Goal: Task Accomplishment & Management: Use online tool/utility

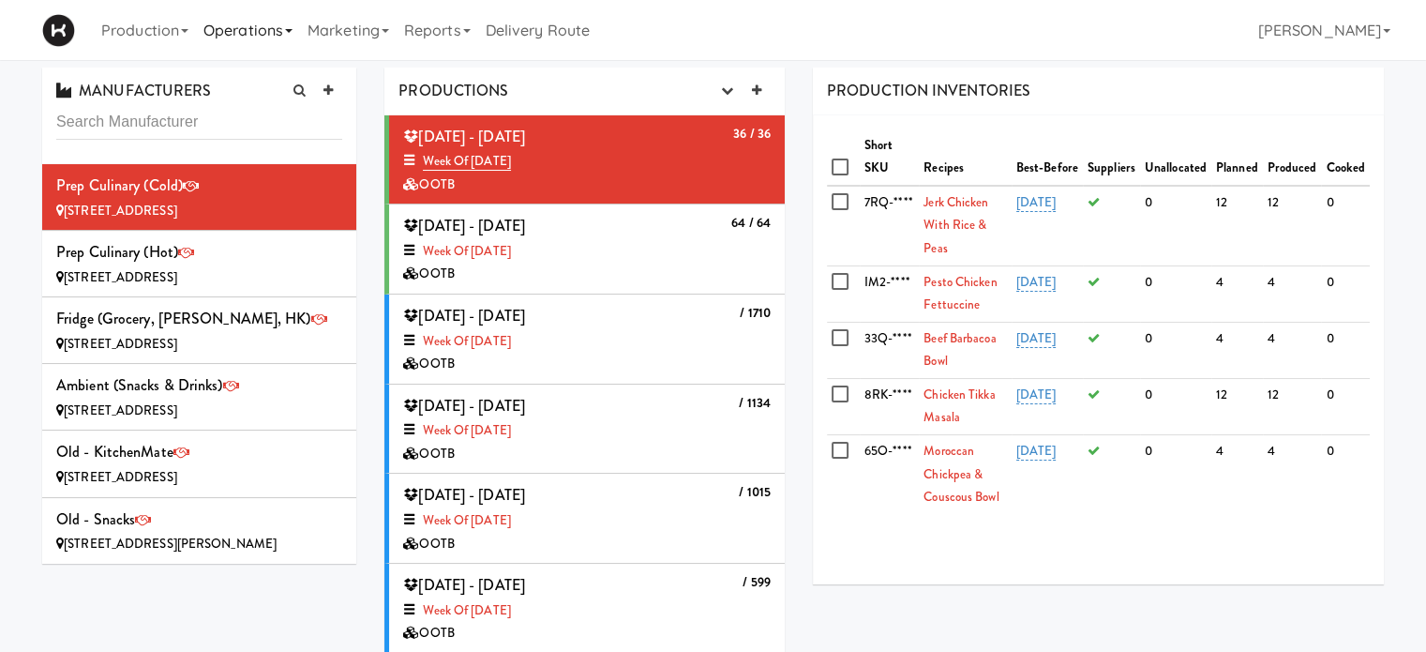
click at [236, 30] on link "Operations" at bounding box center [248, 30] width 104 height 60
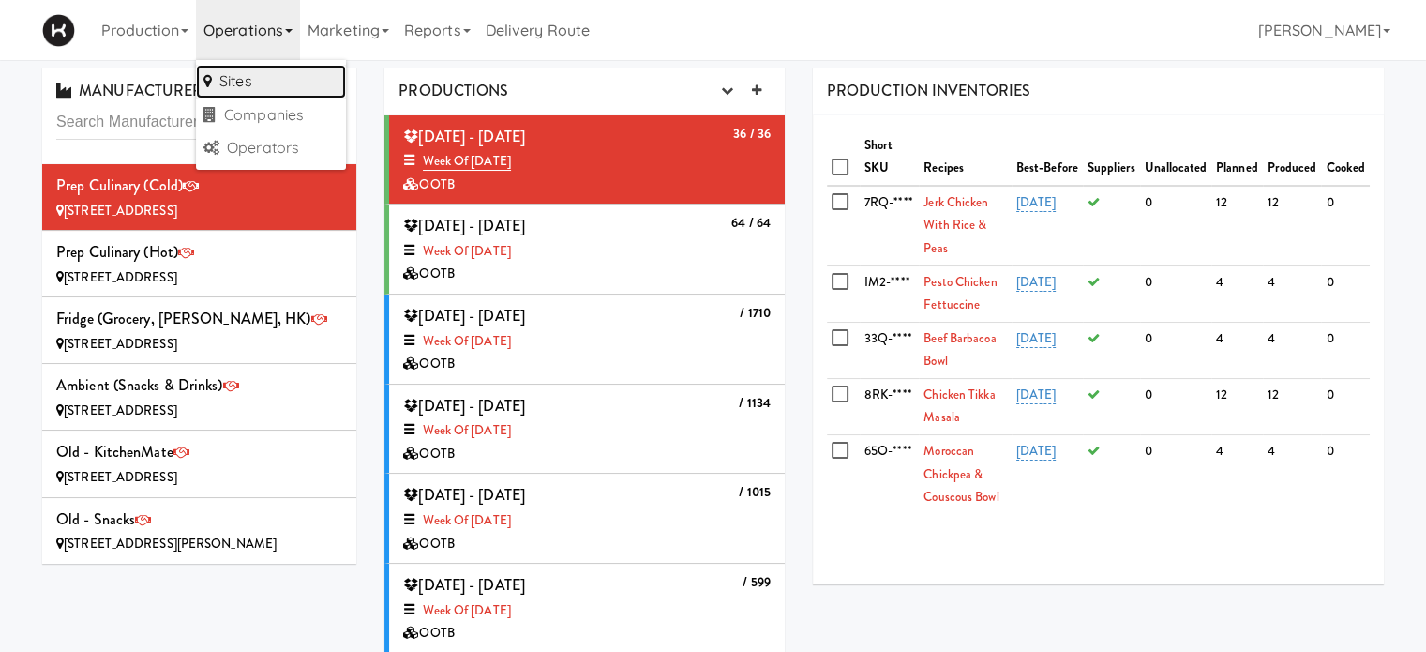
click at [245, 70] on link "Sites" at bounding box center [271, 82] width 150 height 34
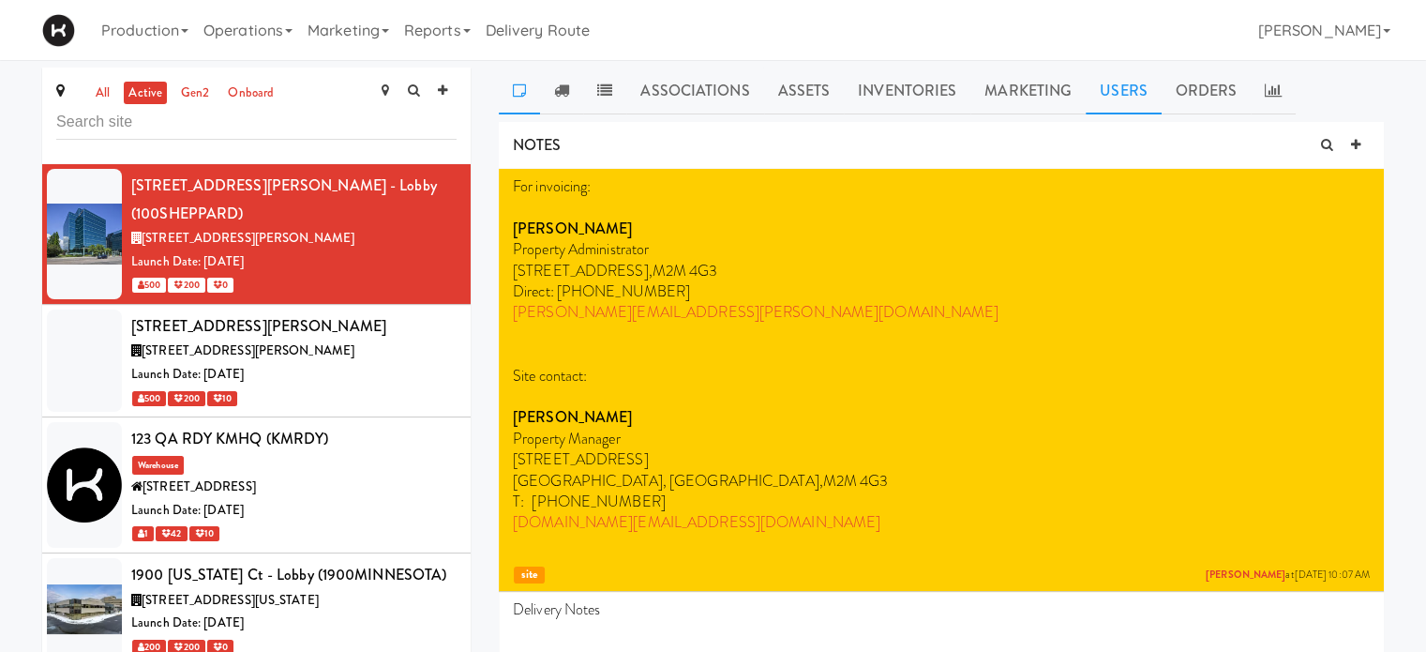
click at [1111, 85] on link "Users" at bounding box center [1124, 91] width 76 height 47
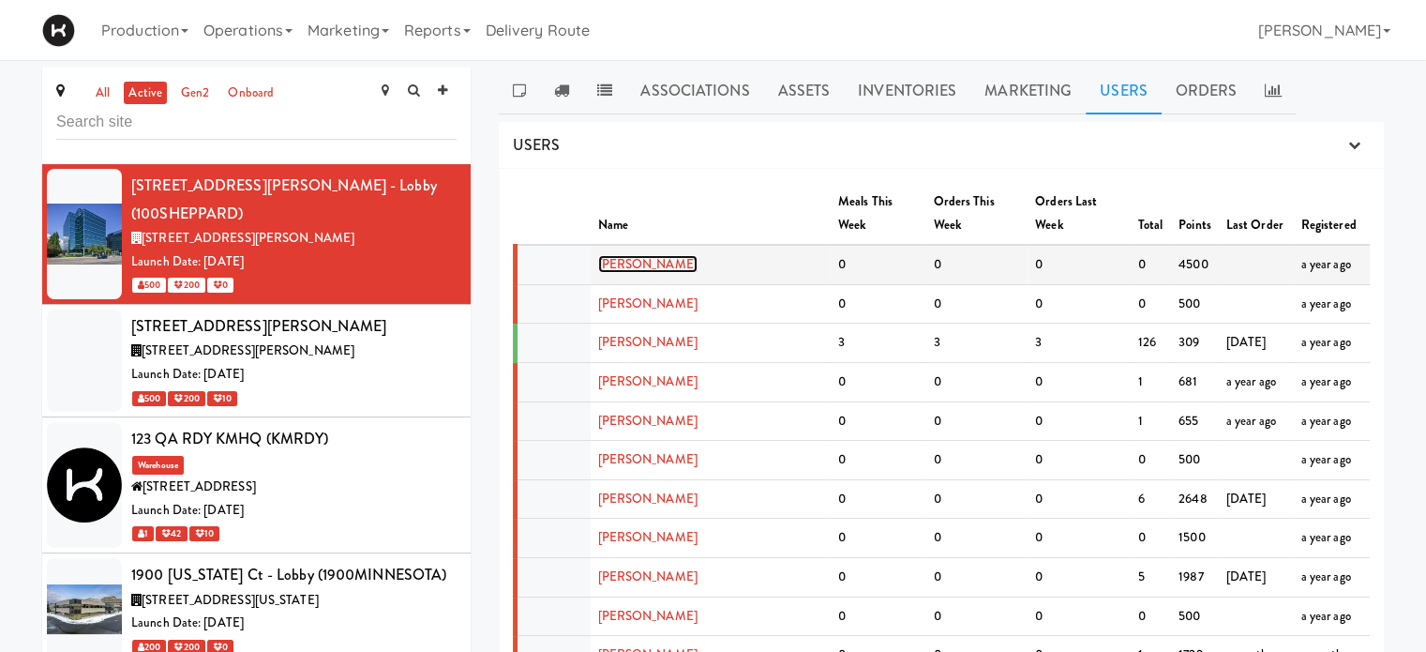
click at [648, 255] on link "[PERSON_NAME]" at bounding box center [647, 264] width 99 height 18
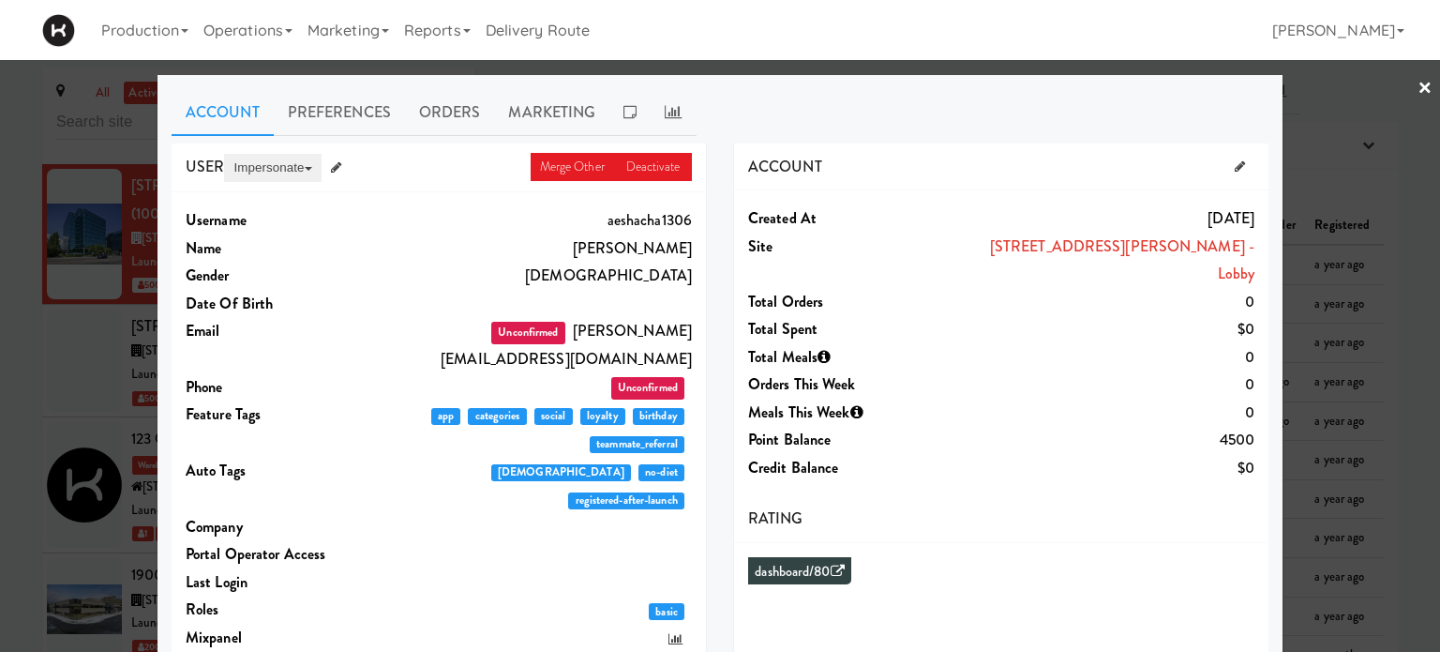
click at [278, 168] on button "Impersonate" at bounding box center [272, 168] width 97 height 28
click at [246, 197] on link "on App" at bounding box center [303, 204] width 158 height 34
click at [1418, 92] on link "×" at bounding box center [1425, 89] width 15 height 58
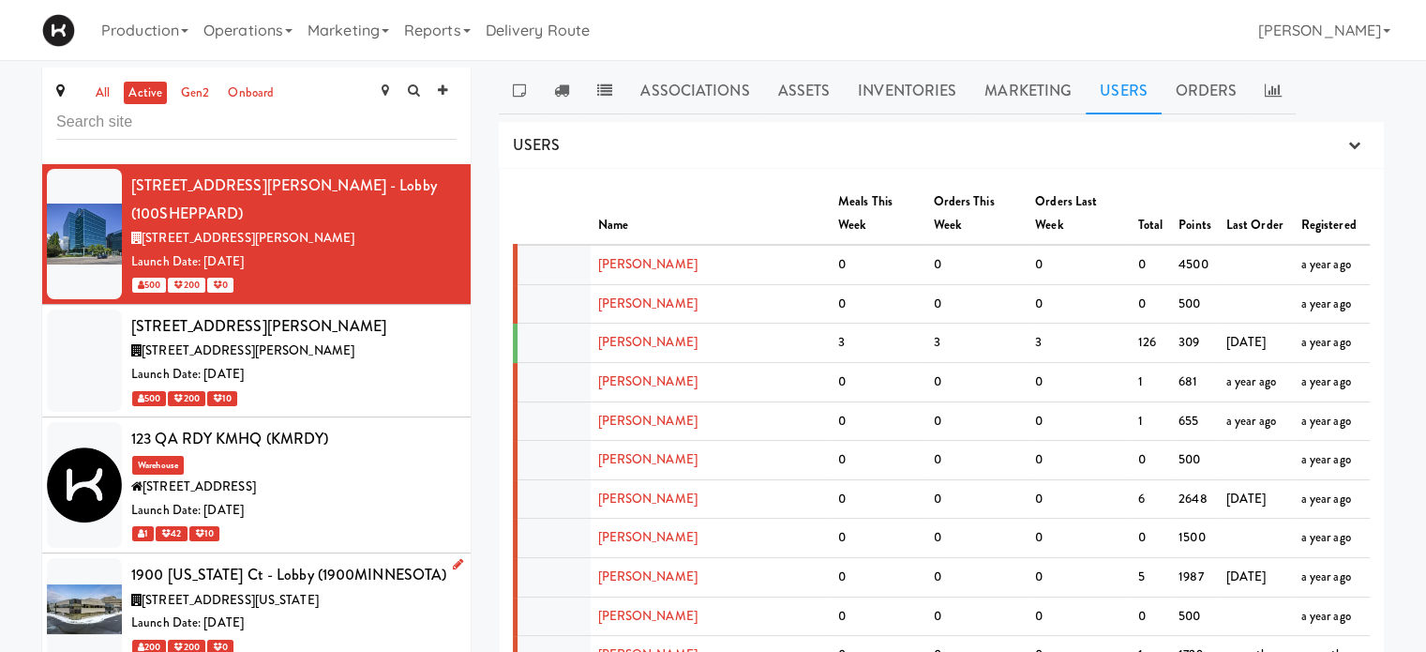
click at [394, 611] on div "Launch Date: [DATE]" at bounding box center [293, 622] width 325 height 23
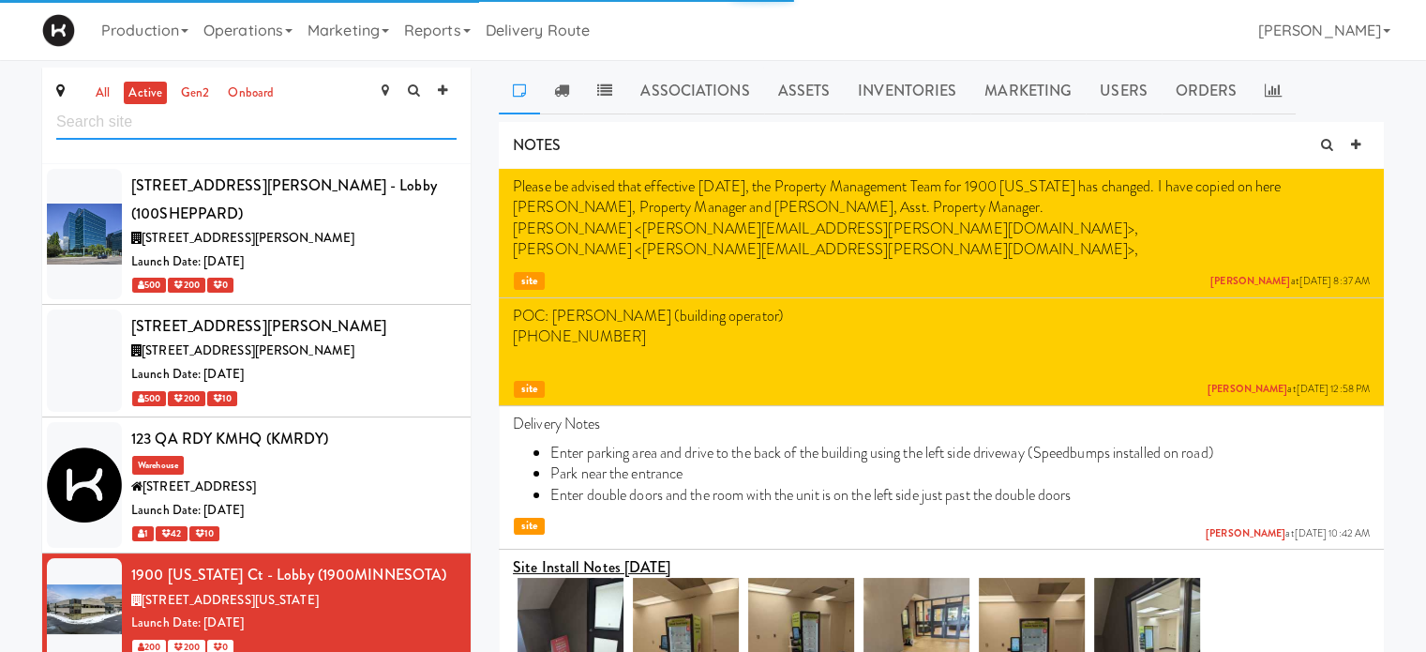
click at [289, 117] on input "text" at bounding box center [256, 122] width 400 height 35
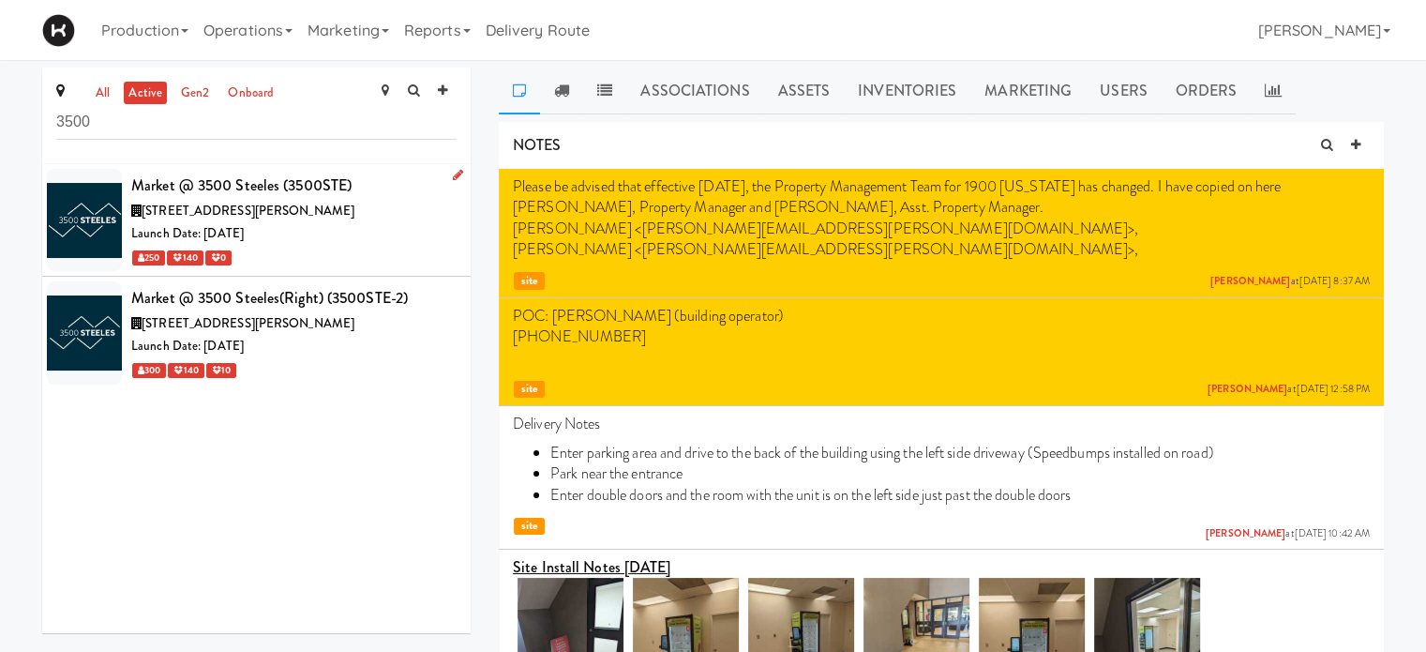
click at [356, 205] on div "[STREET_ADDRESS][PERSON_NAME]" at bounding box center [293, 211] width 325 height 23
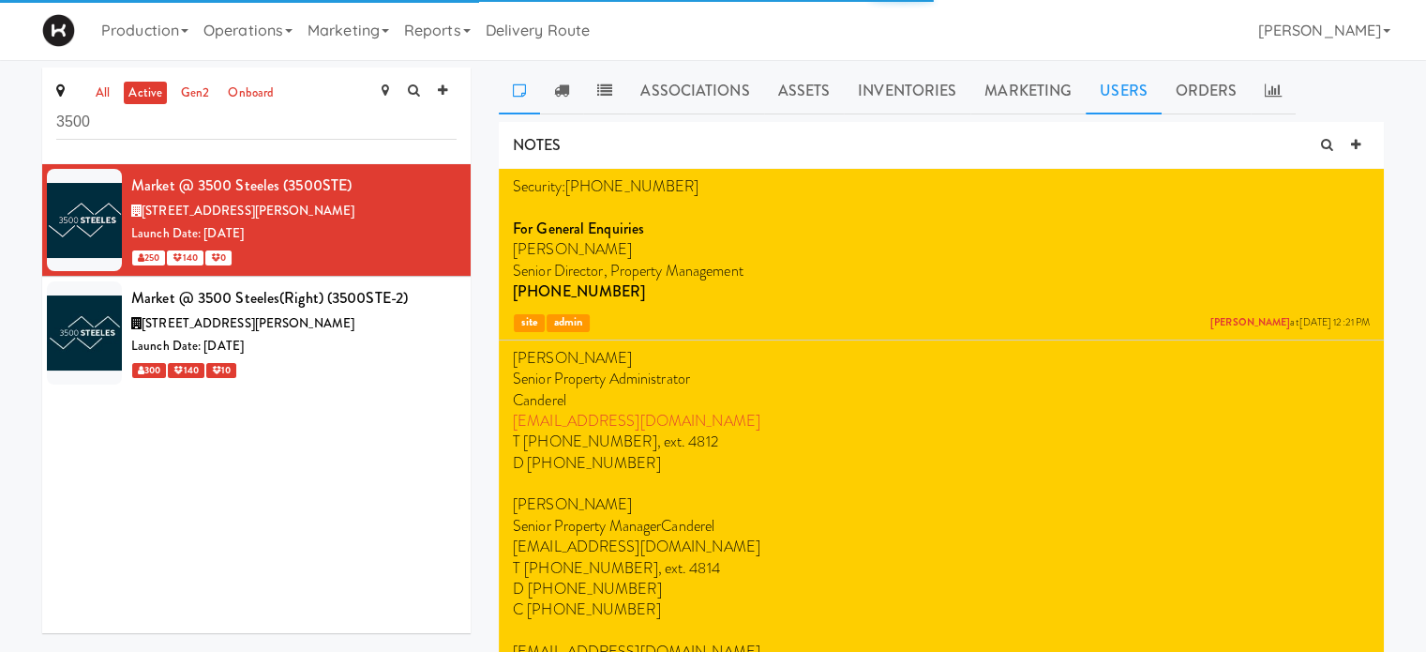
click at [1086, 86] on link "Users" at bounding box center [1124, 91] width 76 height 47
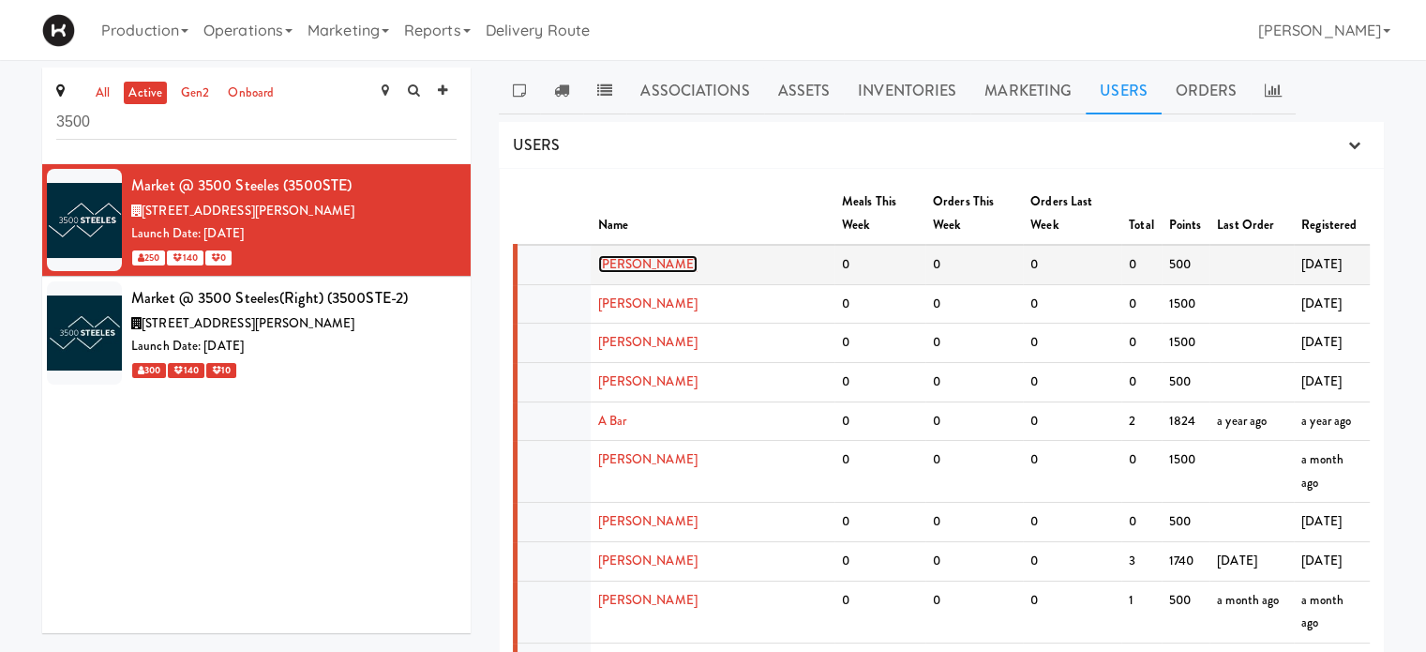
click at [660, 255] on link "[PERSON_NAME]" at bounding box center [647, 264] width 99 height 18
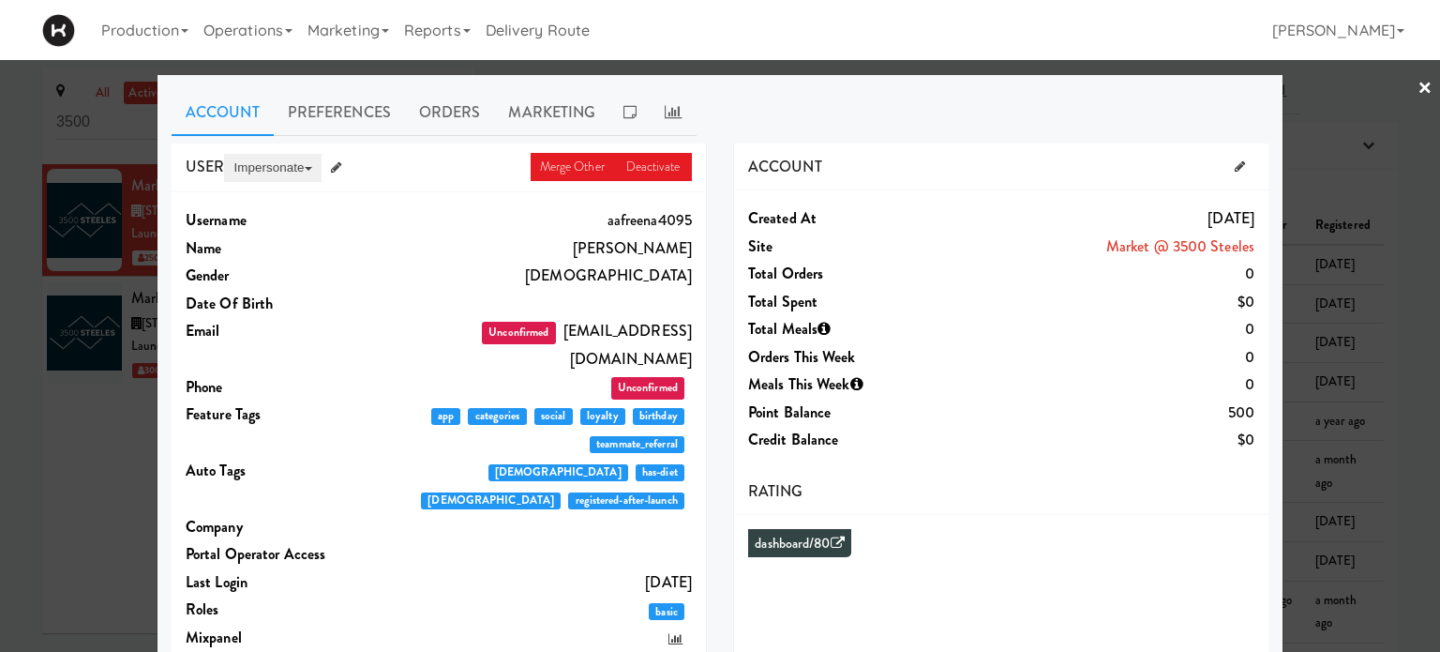
click at [255, 167] on button "Impersonate" at bounding box center [272, 168] width 97 height 28
click at [263, 207] on link "on App" at bounding box center [303, 204] width 158 height 34
click at [1400, 85] on div at bounding box center [720, 326] width 1440 height 652
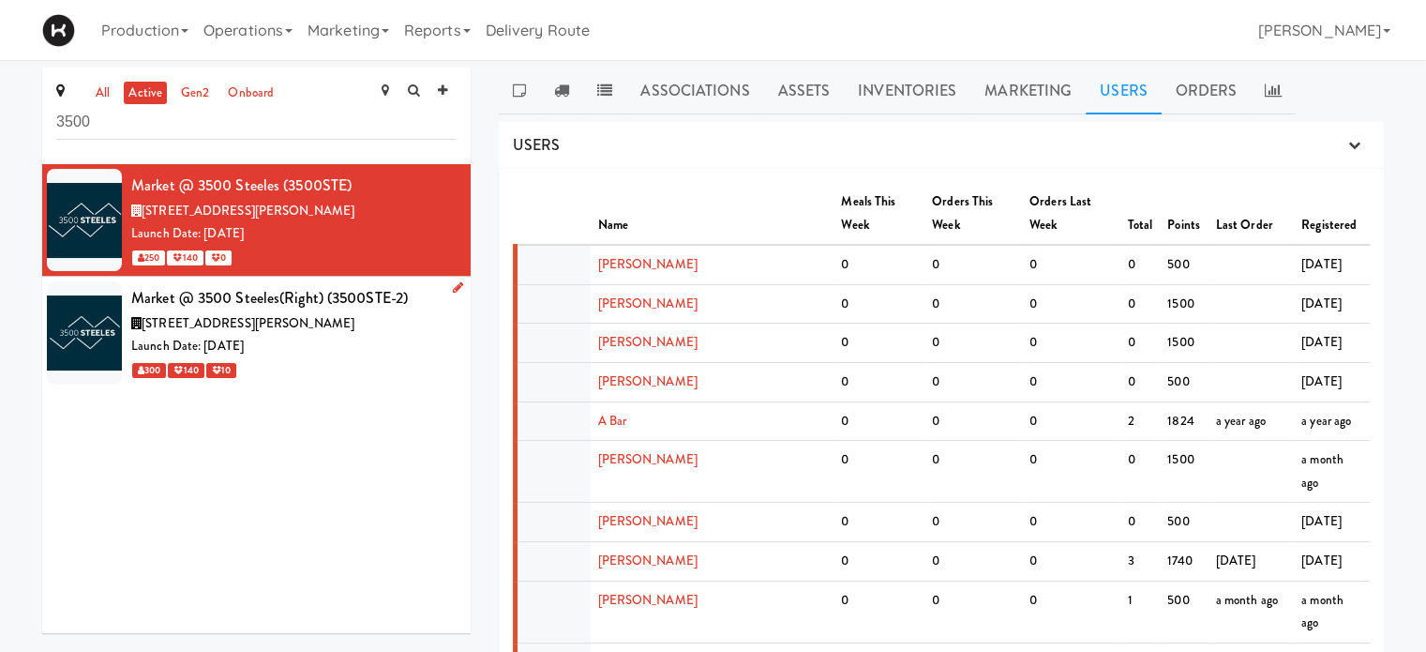
click at [355, 330] on div "[STREET_ADDRESS][PERSON_NAME]" at bounding box center [293, 323] width 325 height 23
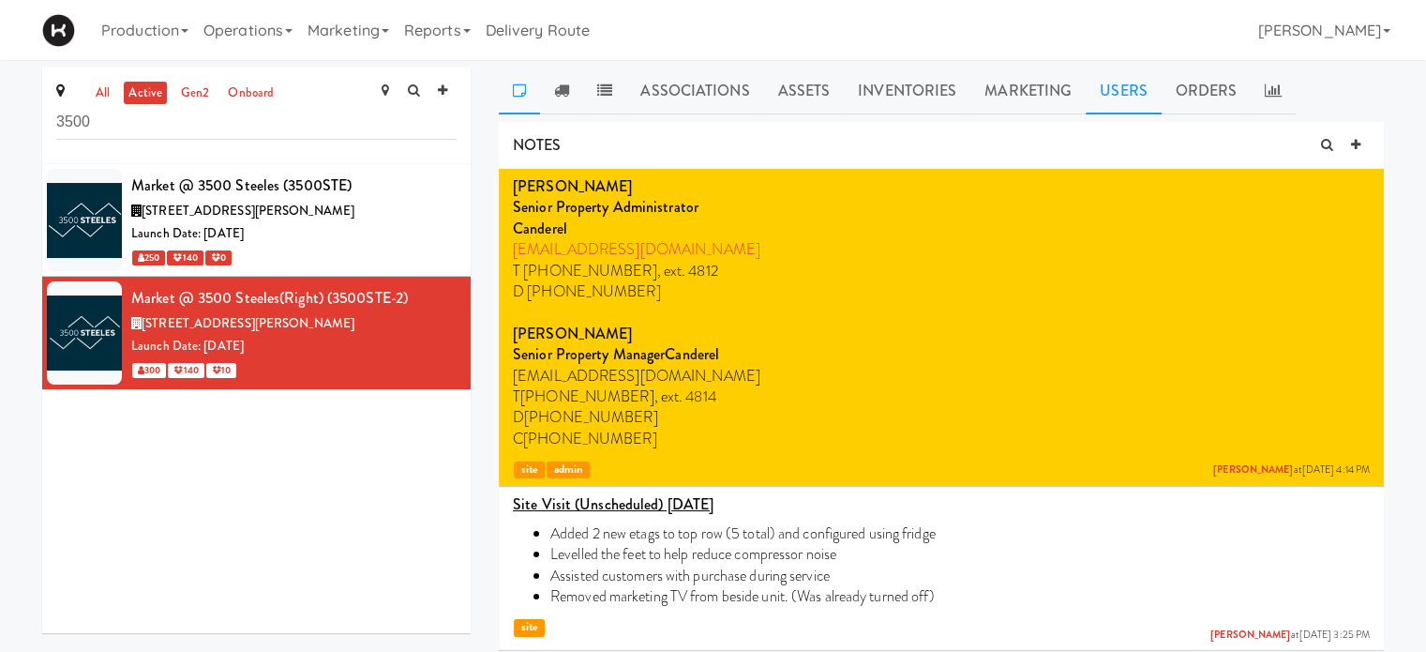
click at [1152, 101] on link "Users" at bounding box center [1124, 91] width 76 height 47
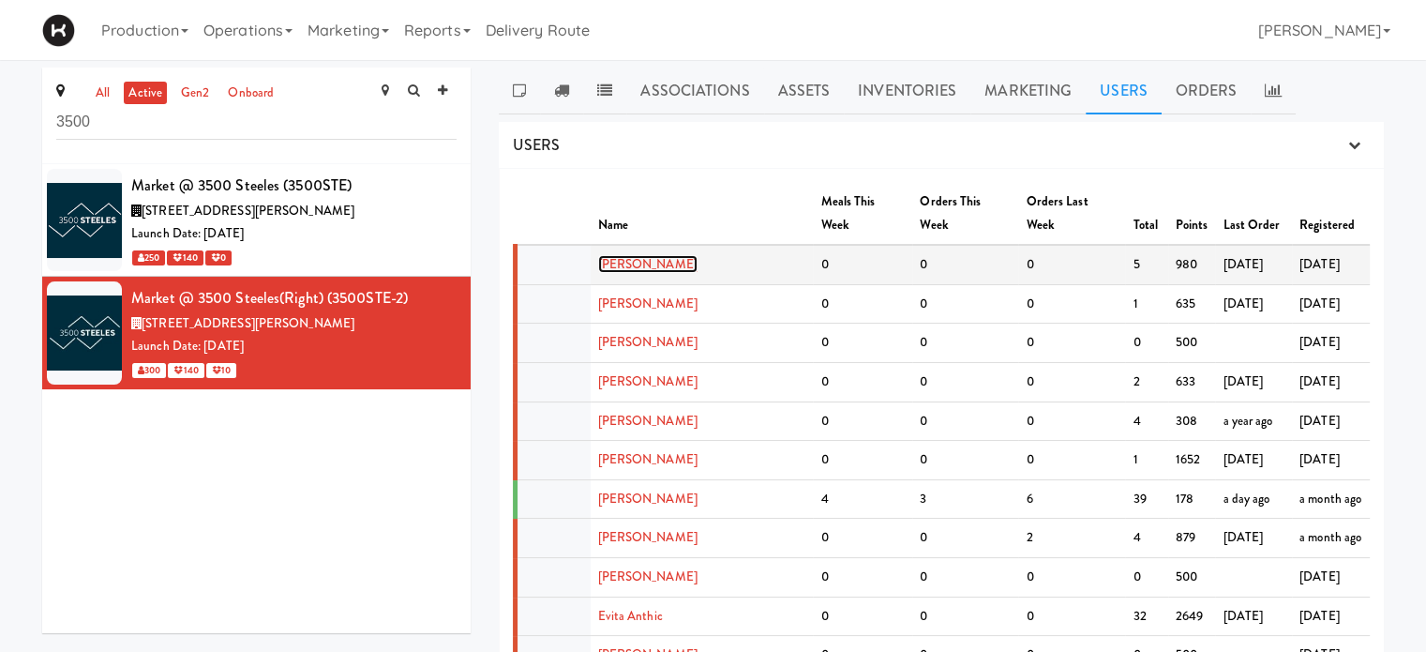
click at [635, 255] on link "[PERSON_NAME]" at bounding box center [647, 264] width 99 height 18
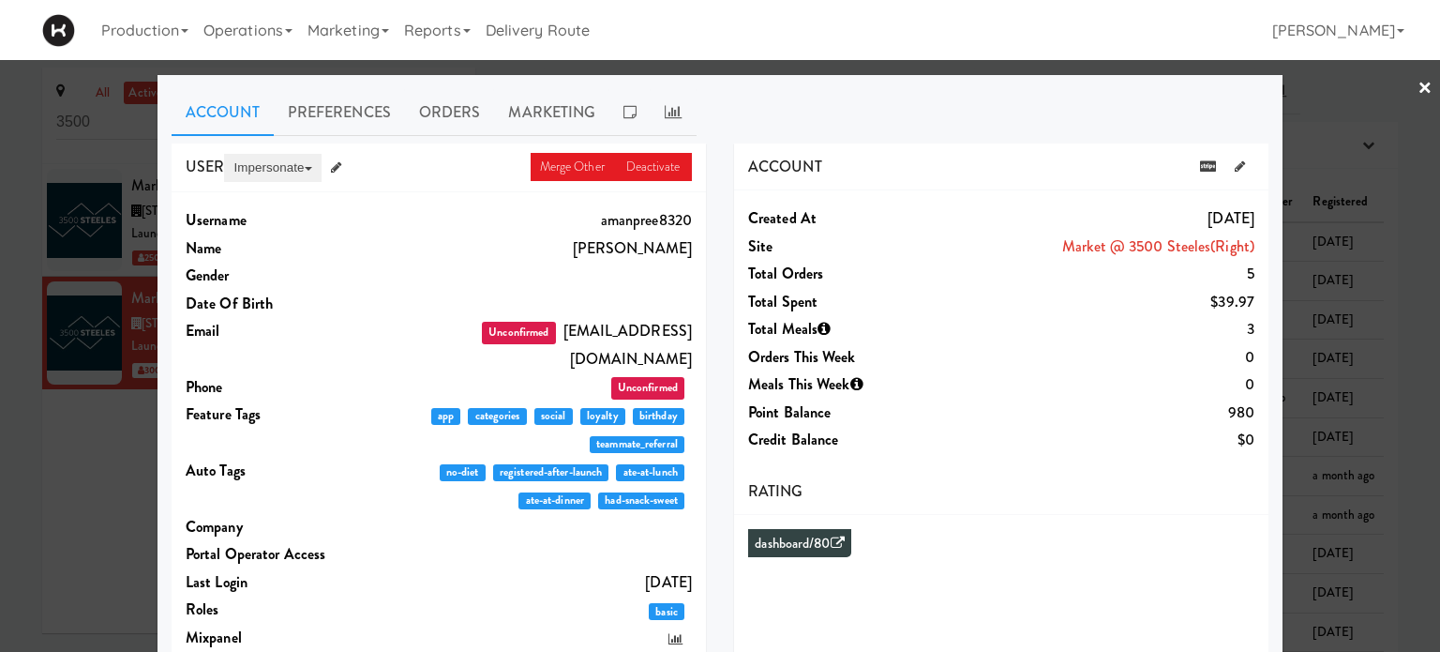
click at [251, 168] on button "Impersonate" at bounding box center [272, 168] width 97 height 28
click at [256, 213] on link "on App" at bounding box center [303, 204] width 158 height 34
click at [1418, 78] on link "×" at bounding box center [1425, 89] width 15 height 58
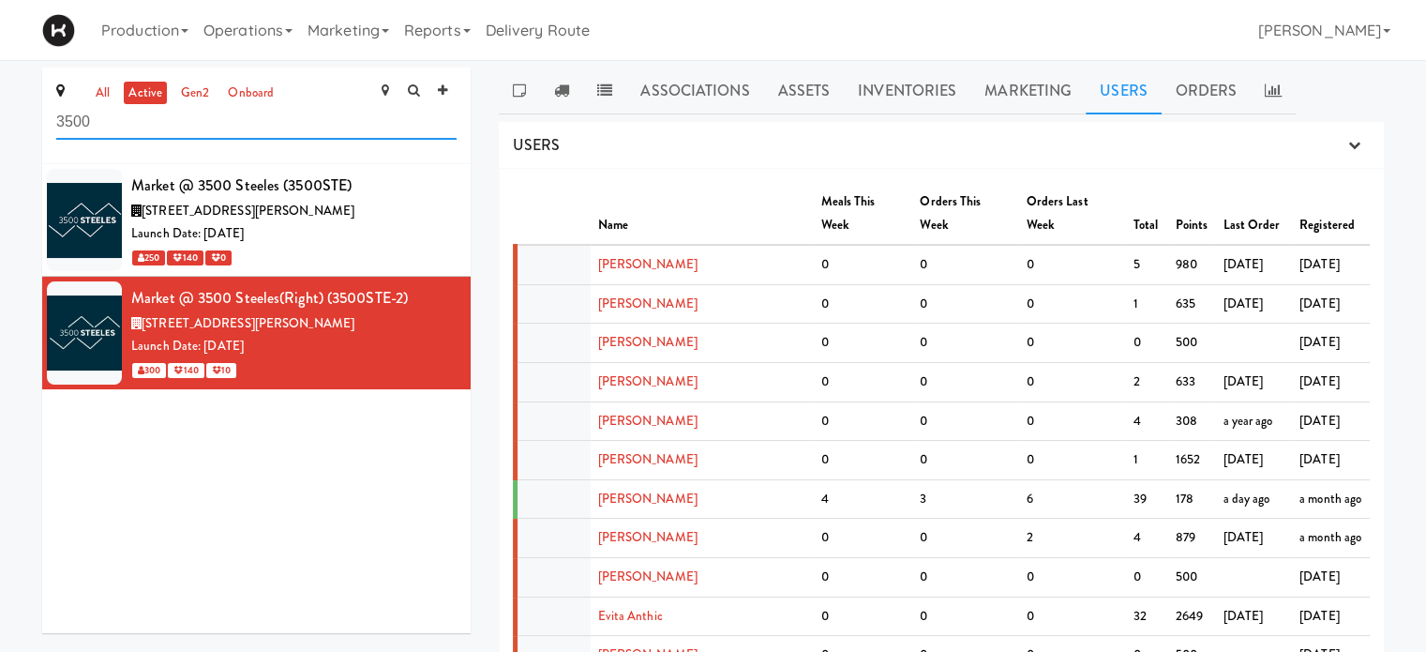
click at [236, 117] on input "3500" at bounding box center [256, 122] width 400 height 35
type input "3"
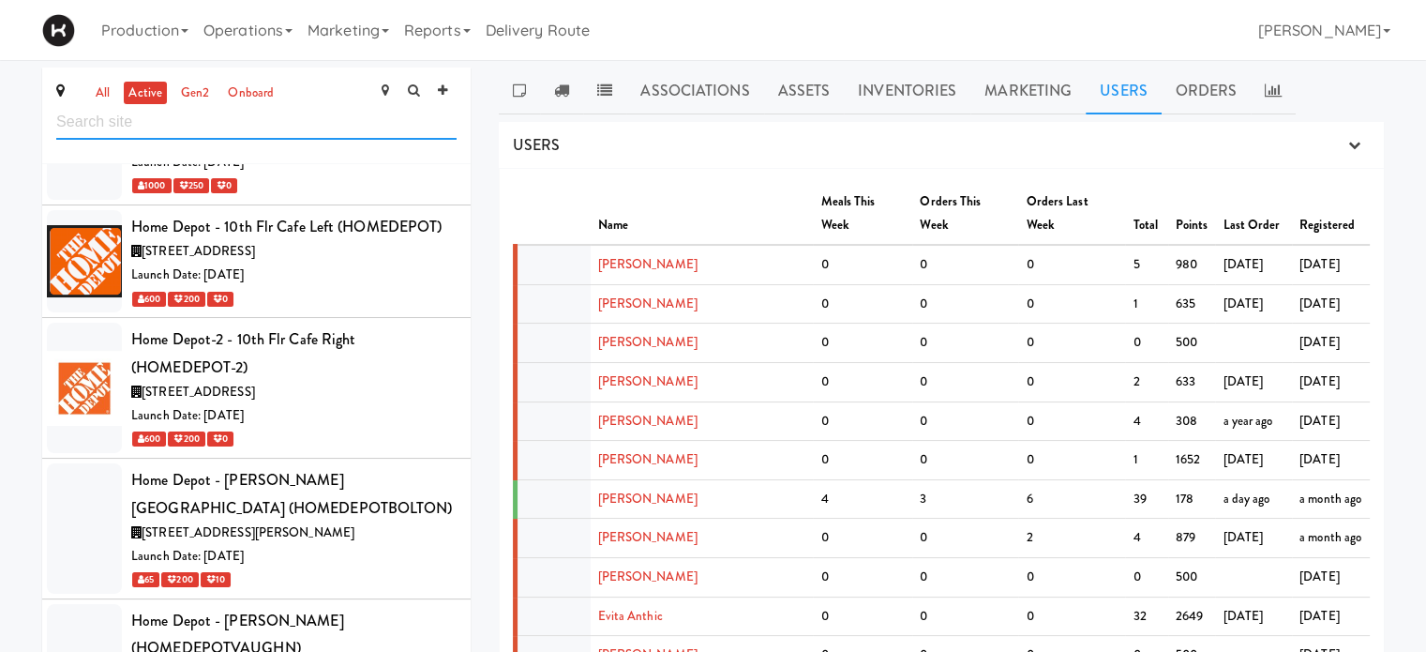
scroll to position [6813, 0]
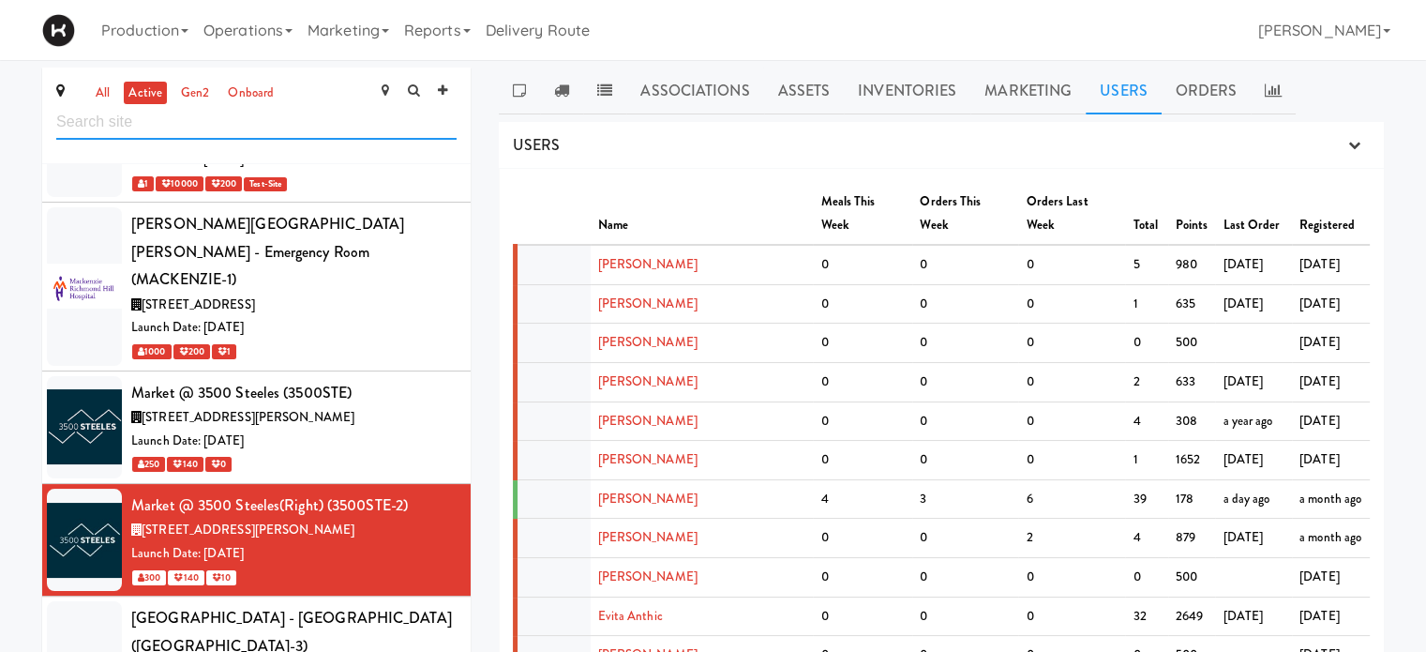
type input "e"
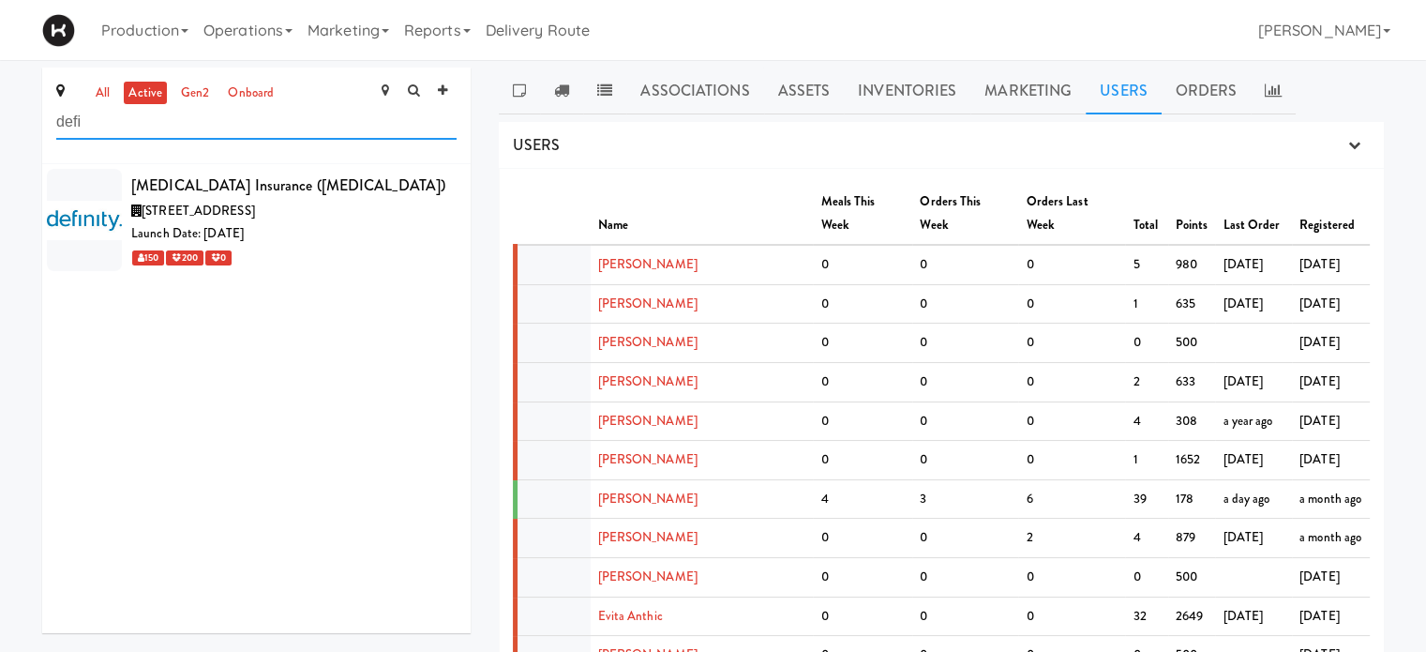
scroll to position [0, 0]
click at [324, 231] on div "Launch Date: [DATE]" at bounding box center [293, 233] width 325 height 23
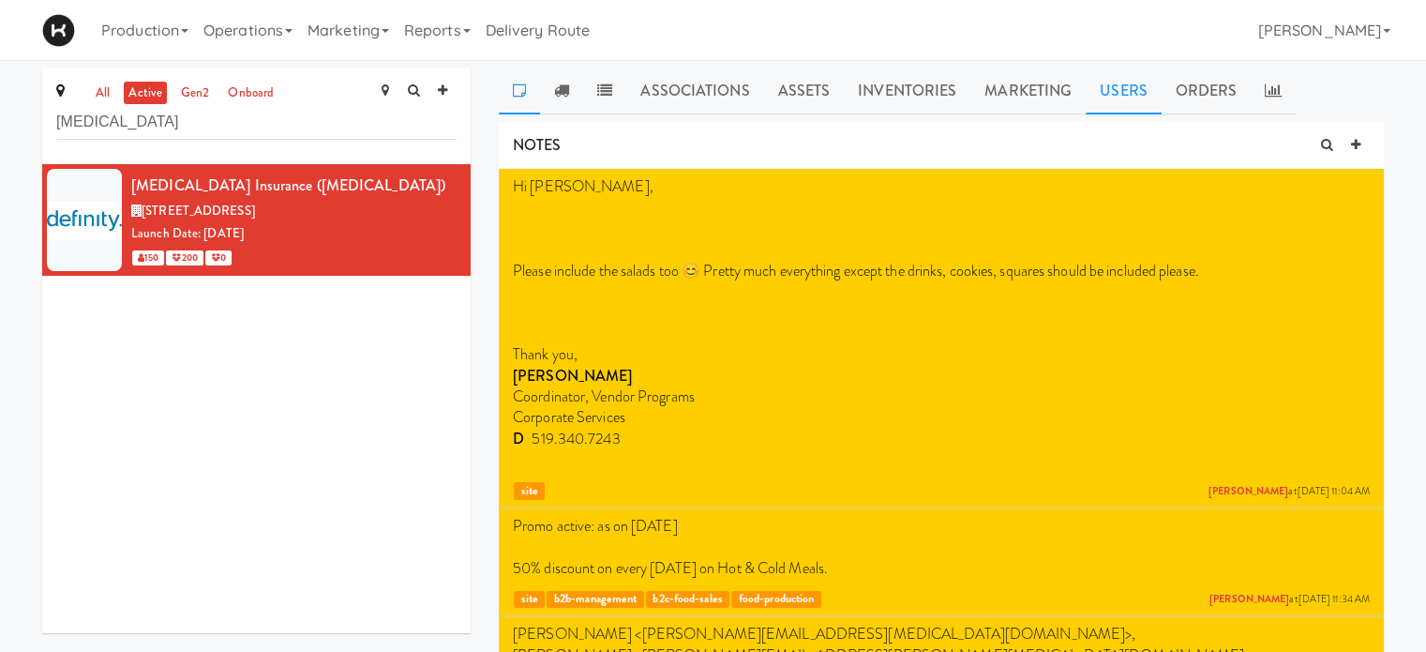
click at [1122, 101] on link "Users" at bounding box center [1124, 91] width 76 height 47
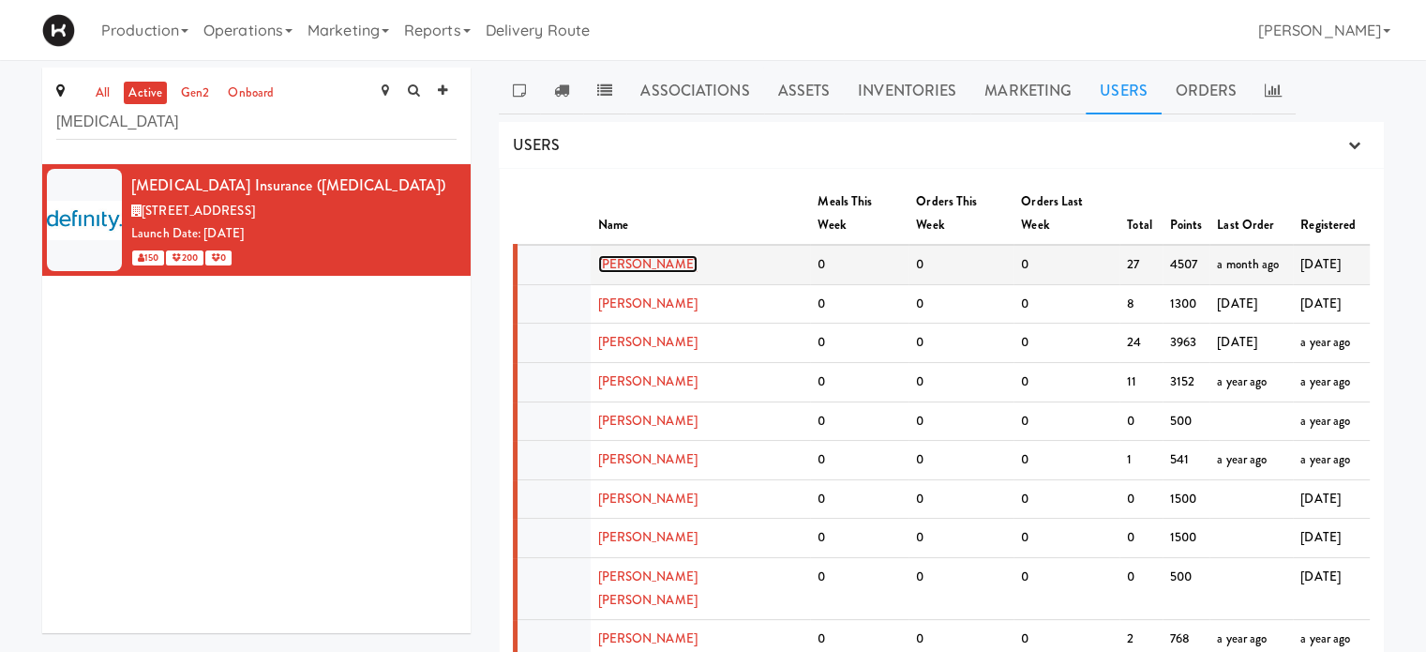
click at [643, 255] on link "[PERSON_NAME]" at bounding box center [647, 264] width 99 height 18
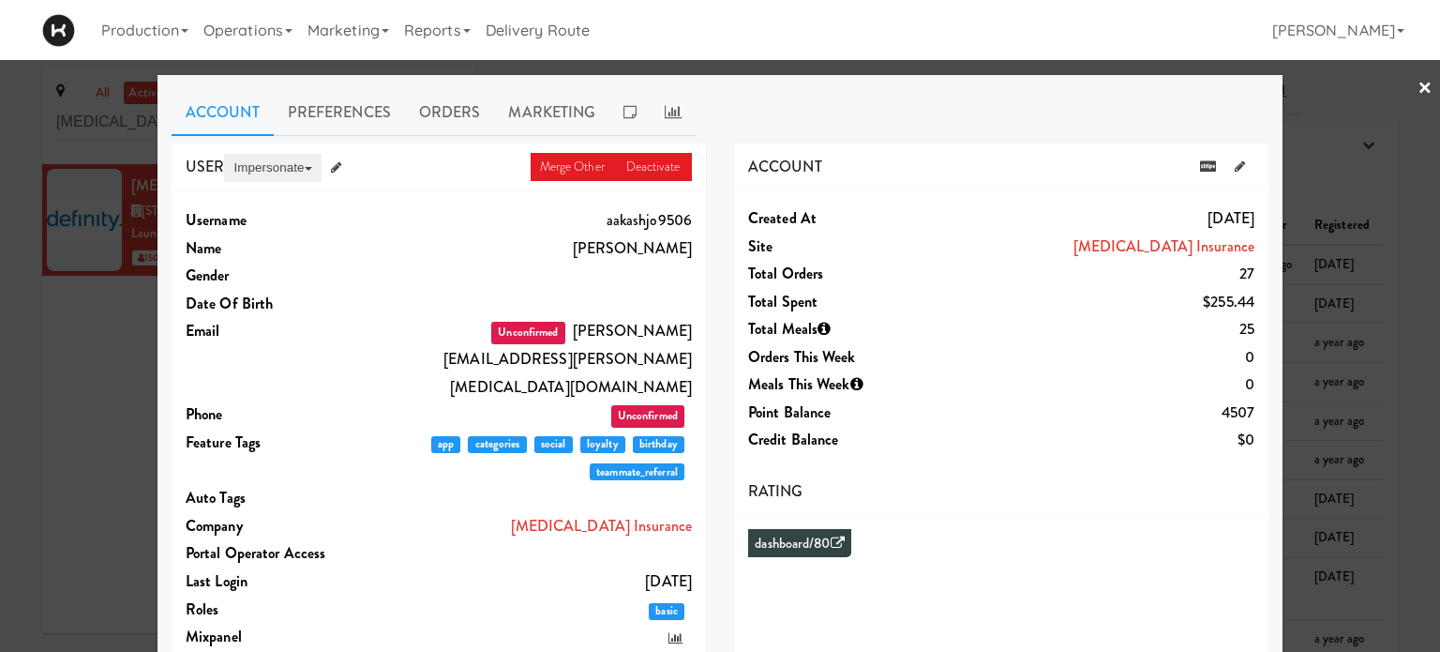
click at [245, 163] on button "Impersonate" at bounding box center [272, 168] width 97 height 28
click at [260, 200] on link "on App" at bounding box center [303, 204] width 158 height 34
click at [1418, 86] on link "×" at bounding box center [1425, 89] width 15 height 58
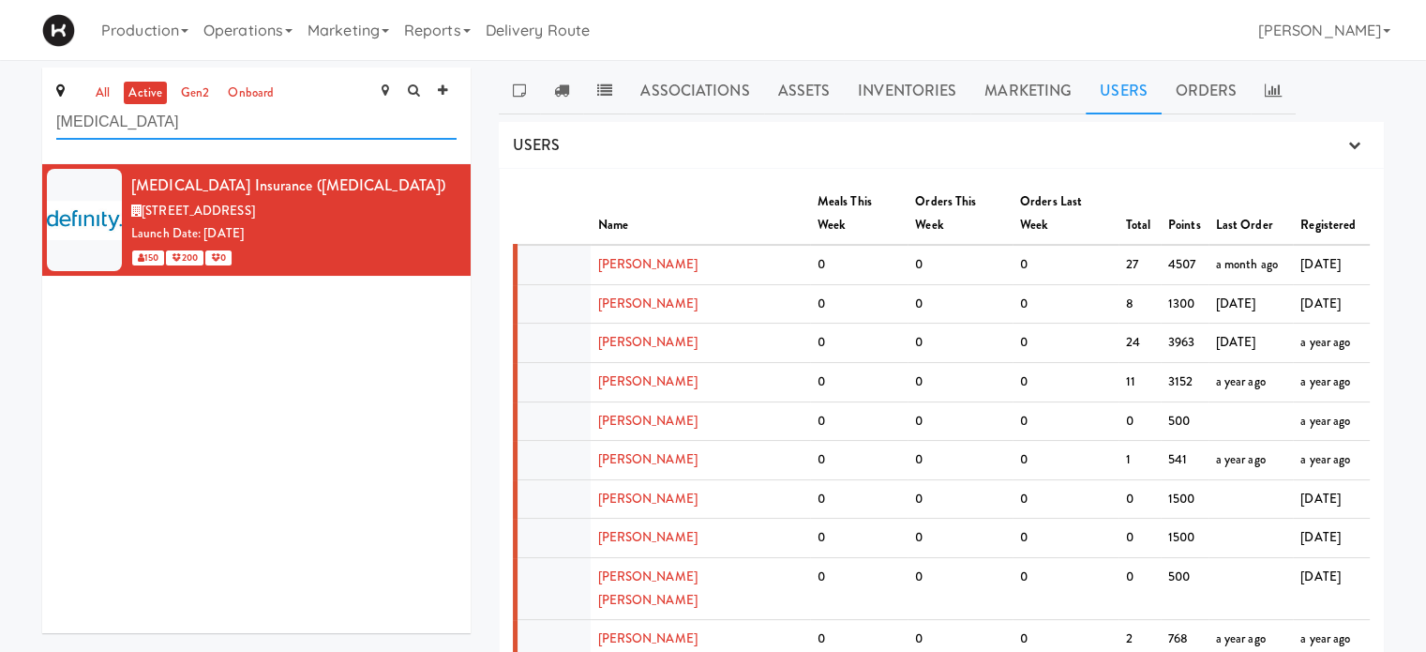
click at [321, 128] on input "[MEDICAL_DATA]" at bounding box center [256, 122] width 400 height 35
type input "d"
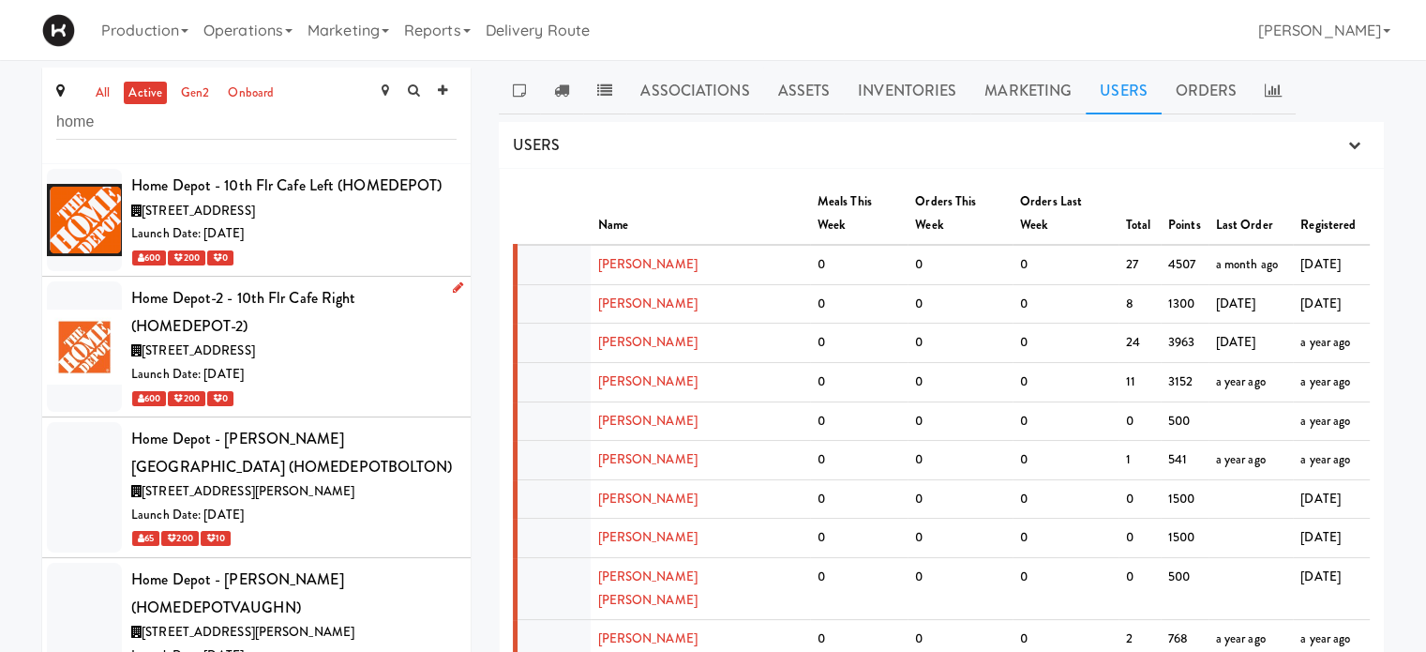
click at [381, 348] on div "[STREET_ADDRESS]" at bounding box center [293, 350] width 325 height 23
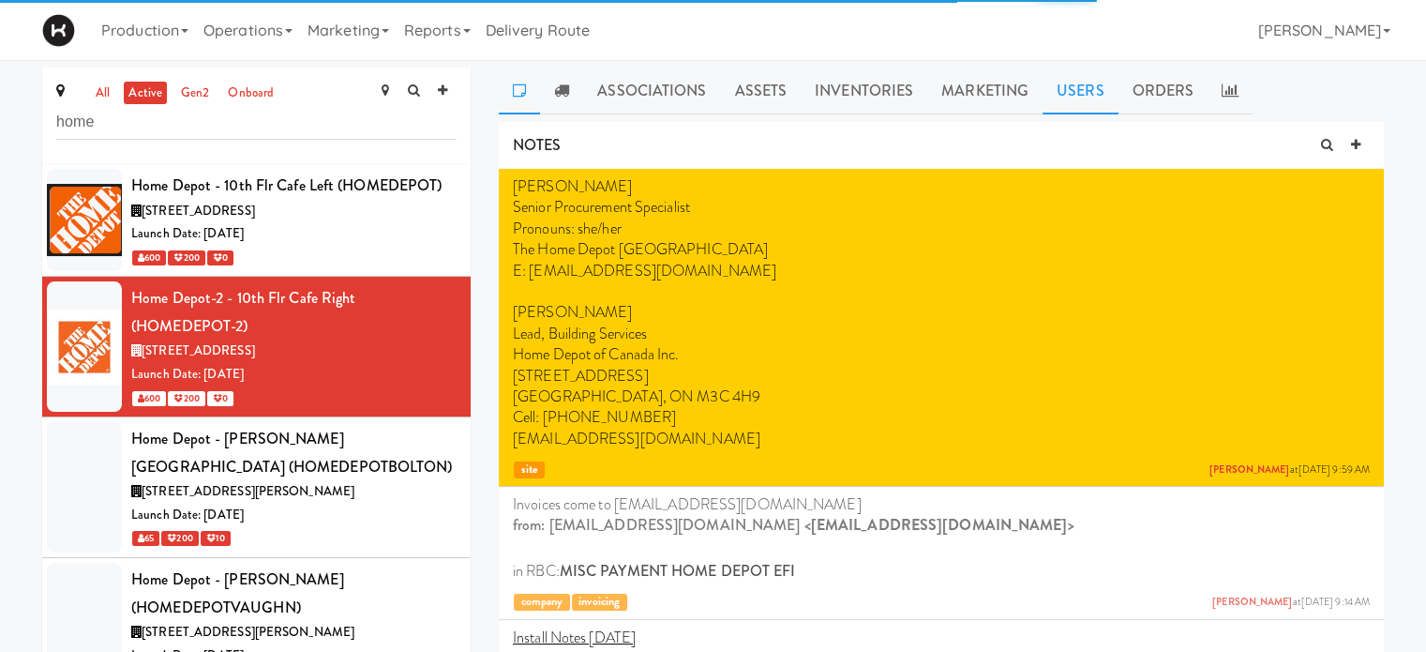
click at [1069, 99] on link "Users" at bounding box center [1081, 91] width 76 height 47
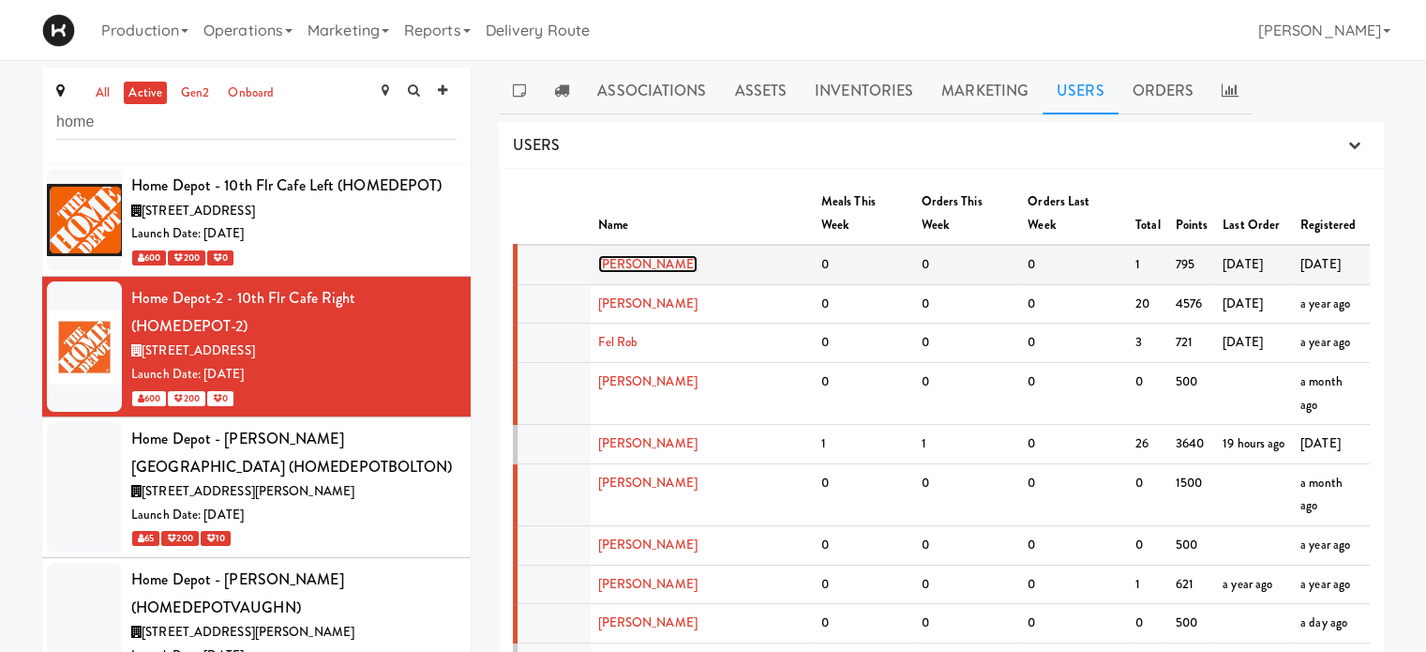
click at [618, 255] on link "[PERSON_NAME]" at bounding box center [647, 264] width 99 height 18
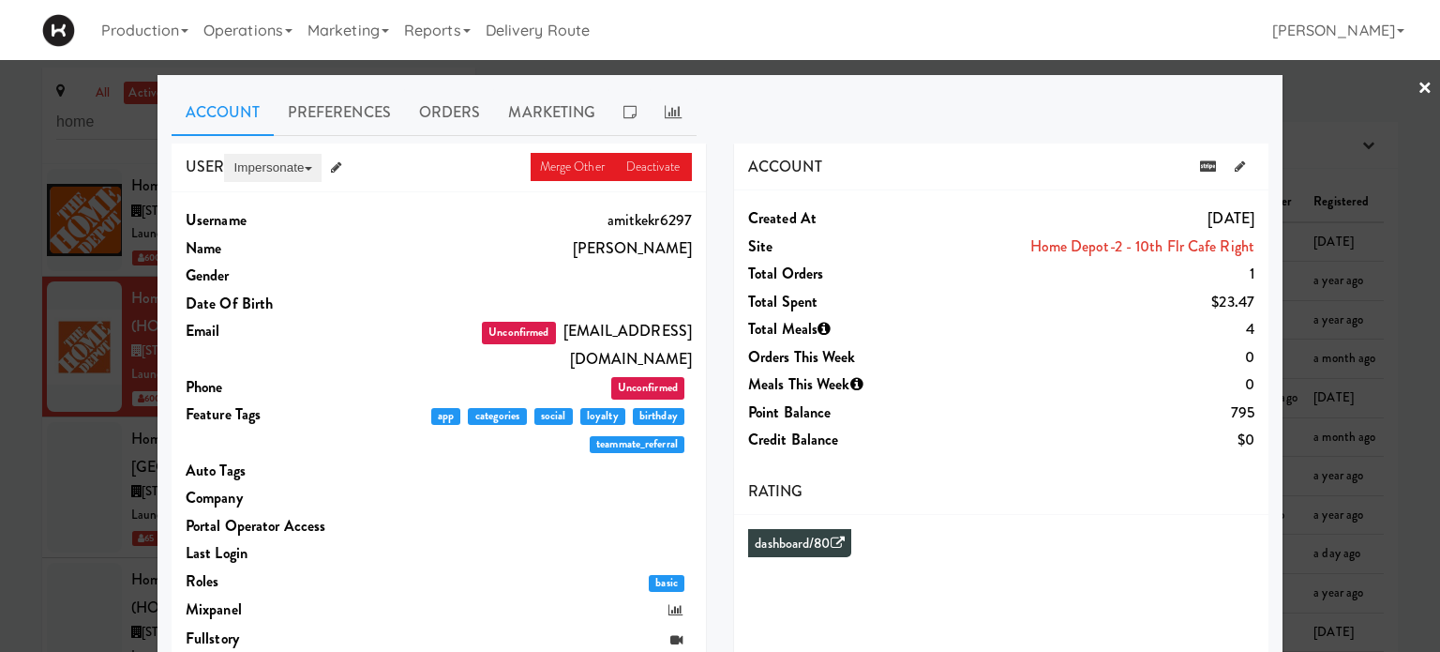
click at [281, 174] on button "Impersonate" at bounding box center [272, 168] width 97 height 28
click at [255, 199] on link "on App" at bounding box center [303, 204] width 158 height 34
click at [1418, 93] on link "×" at bounding box center [1425, 89] width 15 height 58
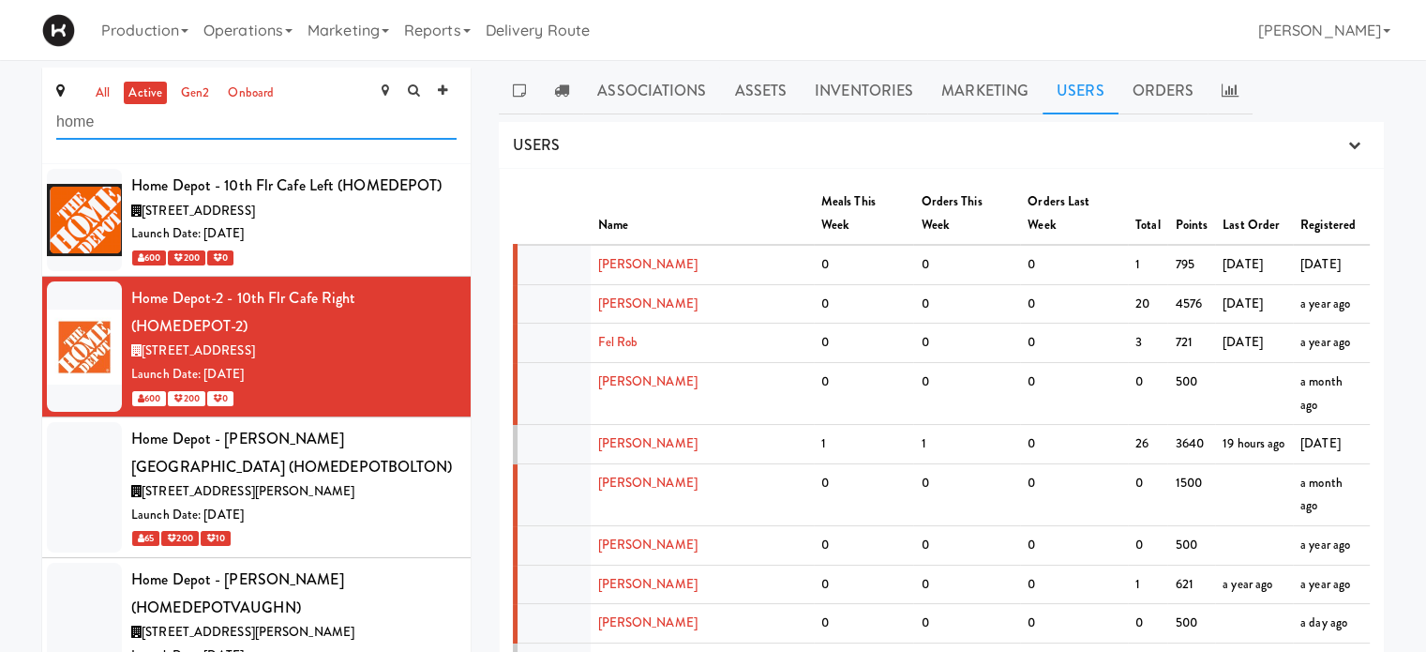
click at [216, 122] on input "home" at bounding box center [256, 122] width 400 height 35
type input "h"
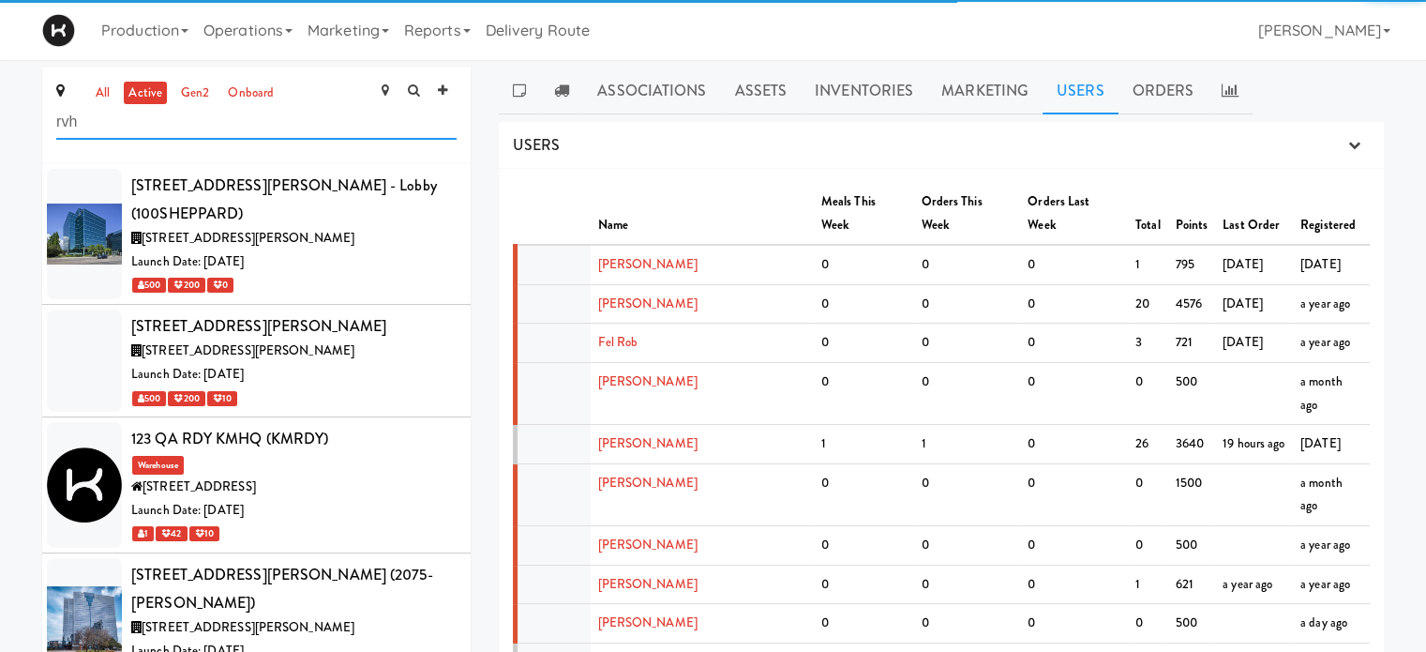
type input "rvh"
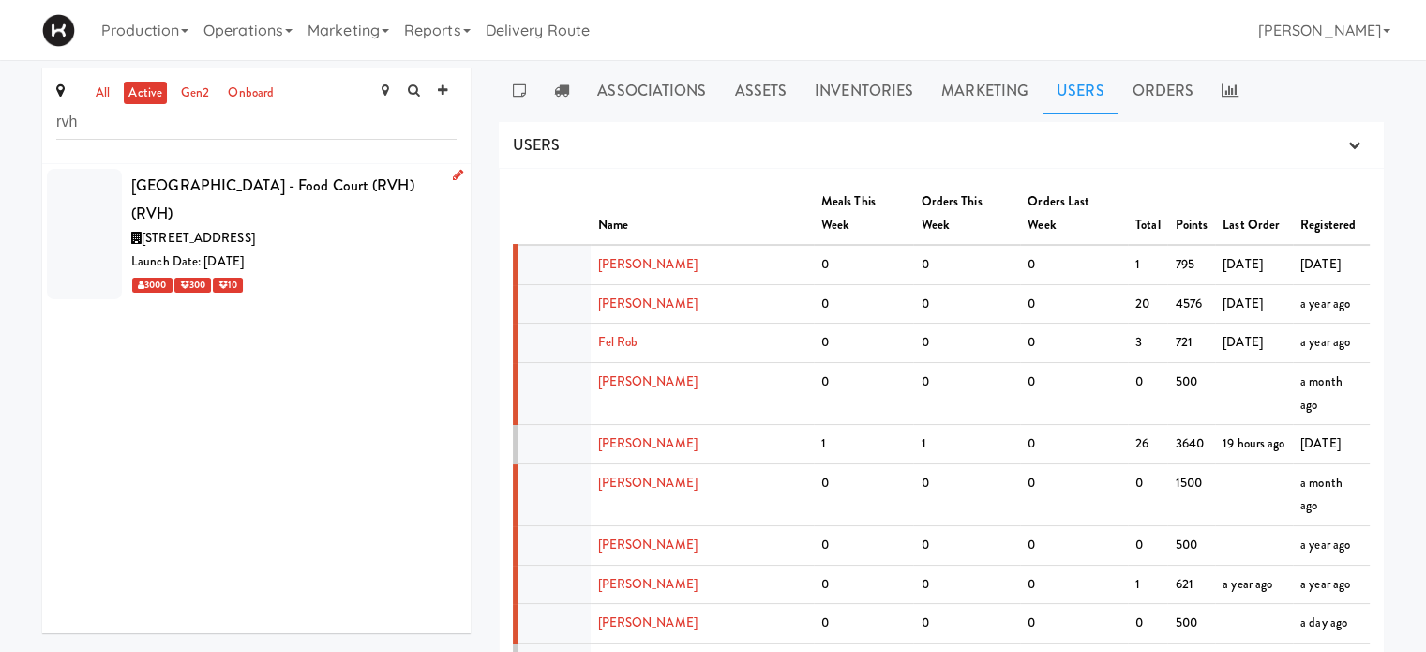
click at [352, 258] on div "Launch Date: [DATE]" at bounding box center [293, 261] width 325 height 23
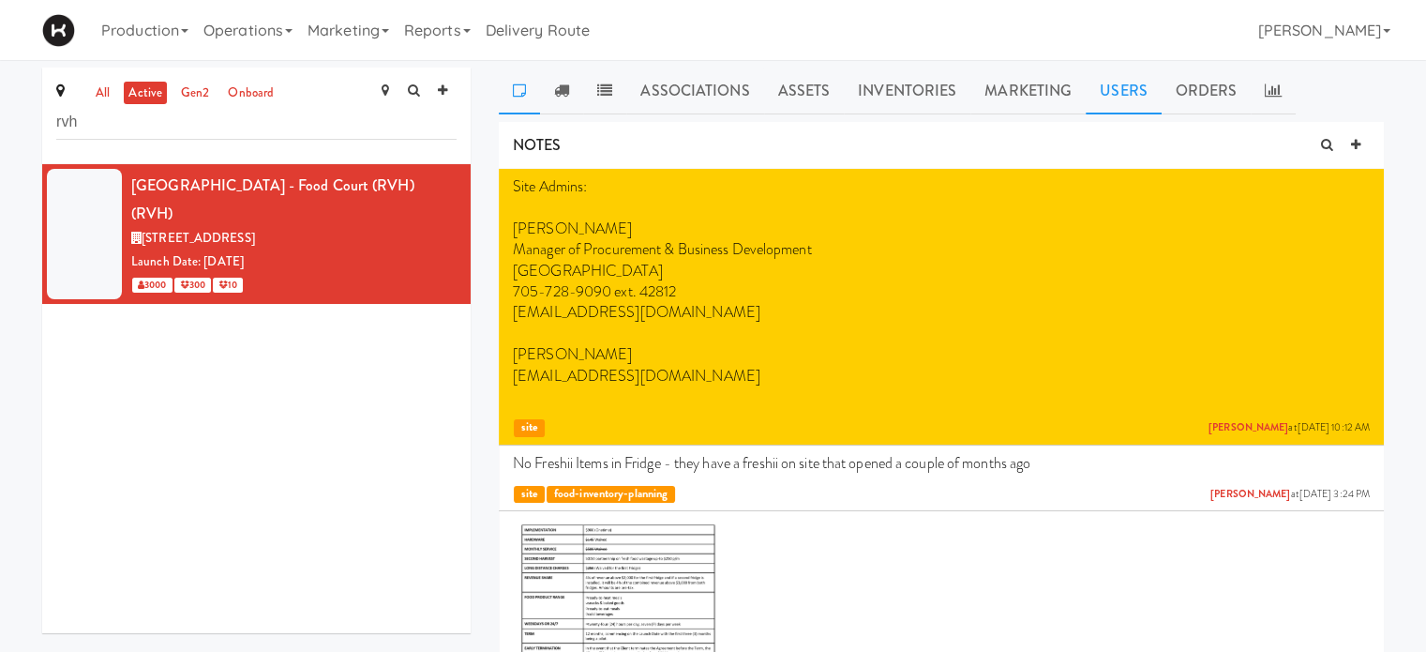
click at [1111, 108] on link "Users" at bounding box center [1124, 91] width 76 height 47
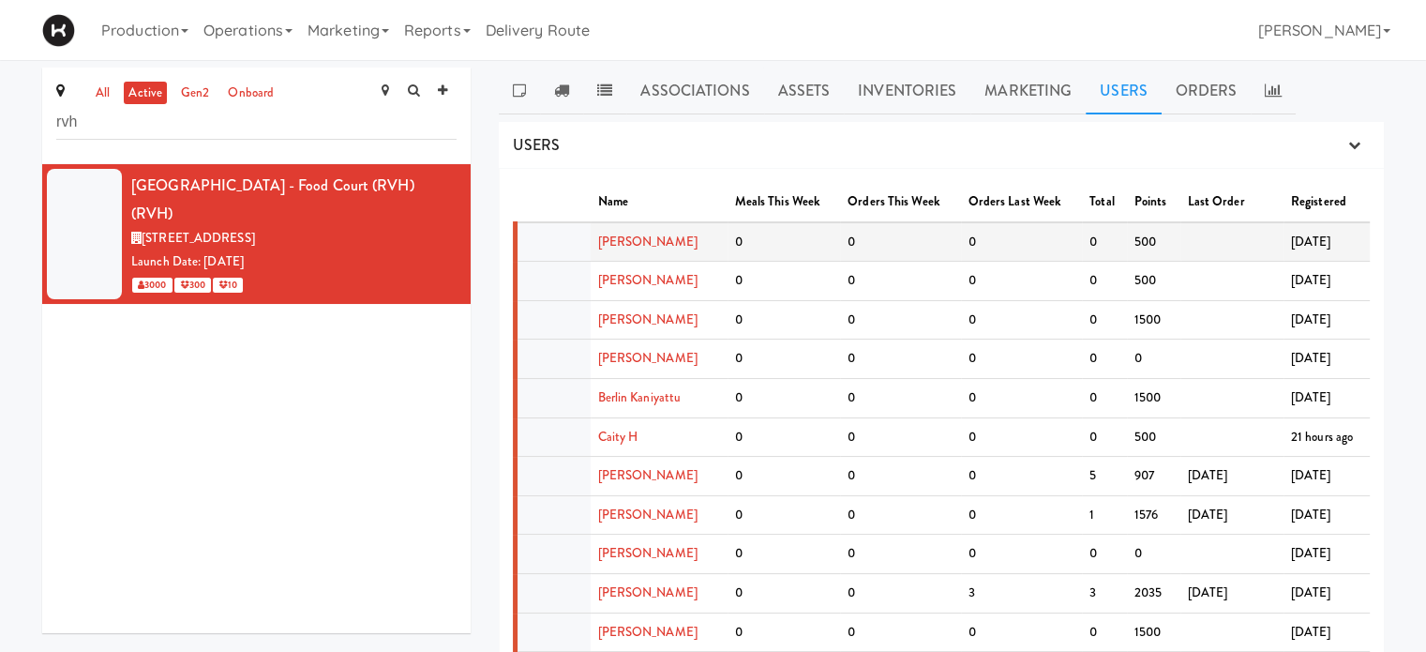
click at [638, 249] on td "[PERSON_NAME]" at bounding box center [659, 241] width 137 height 39
click at [629, 247] on link "[PERSON_NAME]" at bounding box center [647, 242] width 99 height 18
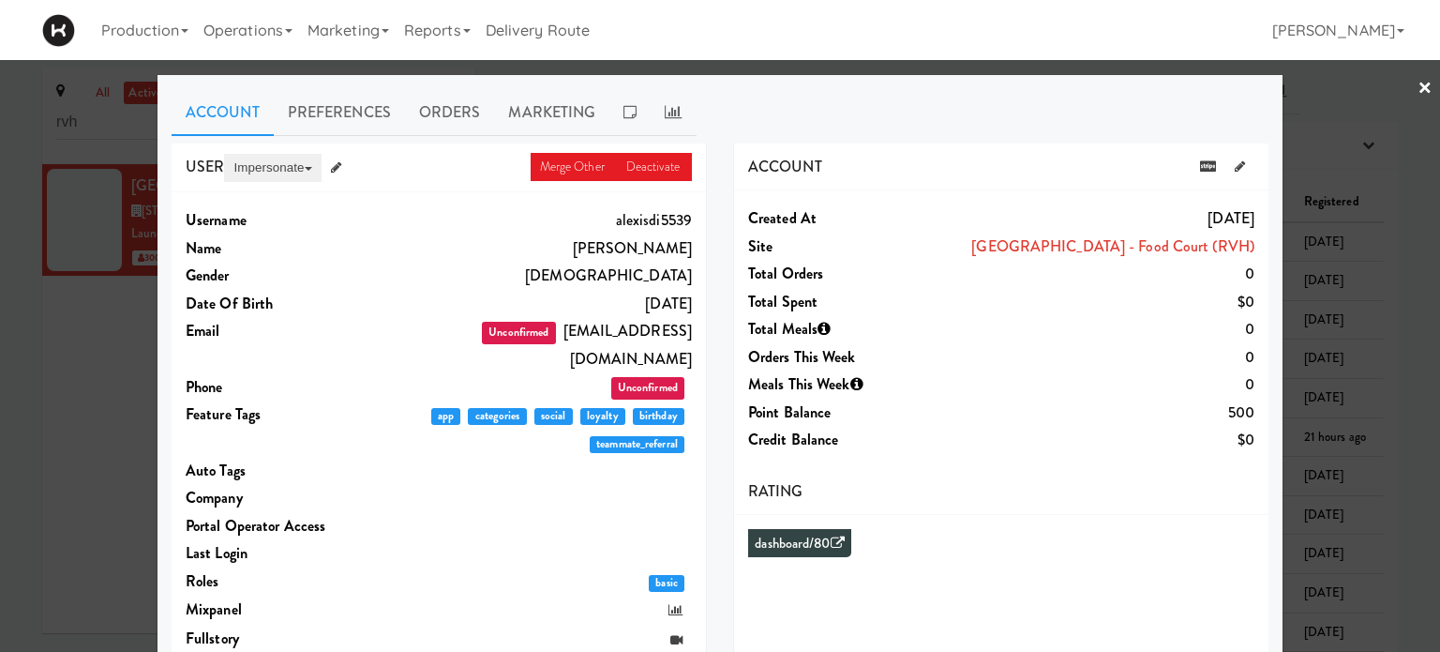
click at [263, 168] on button "Impersonate" at bounding box center [272, 168] width 97 height 28
click at [263, 196] on link "on App" at bounding box center [303, 204] width 158 height 34
click at [1352, 88] on div at bounding box center [720, 326] width 1440 height 652
